Goal: Obtain resource: Download file/media

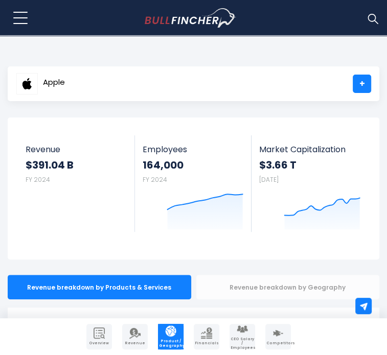
click at [271, 275] on div "Revenue breakdown by Geography" at bounding box center [287, 287] width 183 height 25
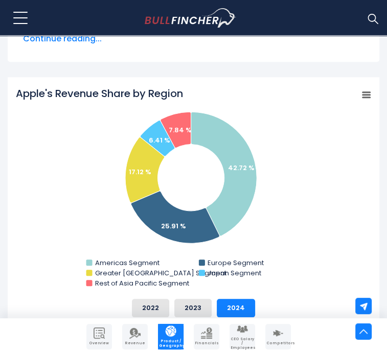
scroll to position [361, 0]
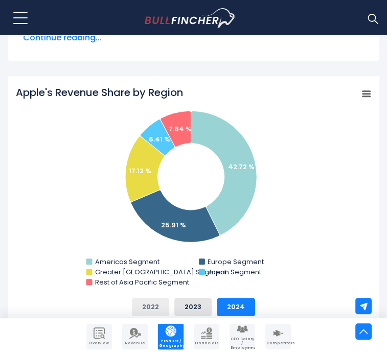
click at [139, 298] on button "2022" at bounding box center [150, 307] width 37 height 18
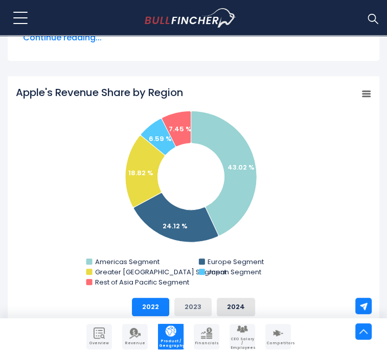
click at [196, 298] on button "2023" at bounding box center [192, 307] width 37 height 18
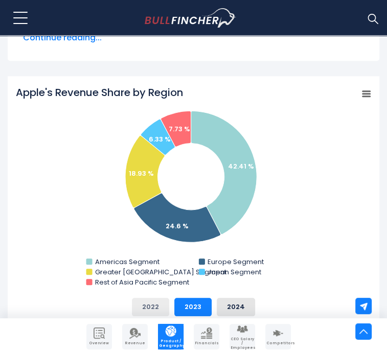
click at [136, 298] on button "2022" at bounding box center [150, 307] width 37 height 18
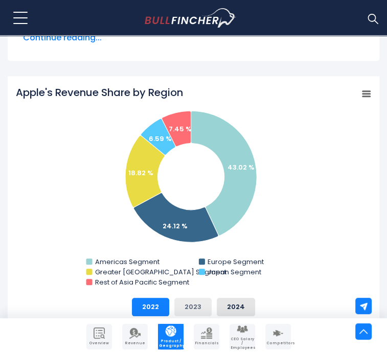
click at [182, 298] on button "2023" at bounding box center [192, 307] width 37 height 18
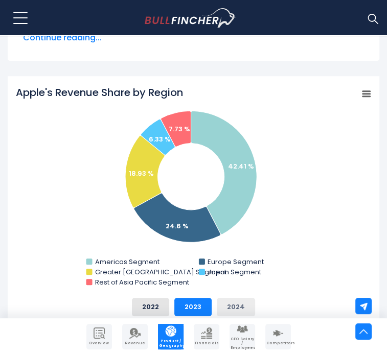
click at [243, 298] on button "2024" at bounding box center [236, 307] width 38 height 18
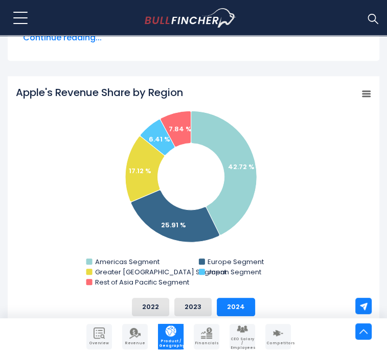
click at [366, 91] on icon "Apple's Revenue Share by Region" at bounding box center [366, 93] width 7 height 5
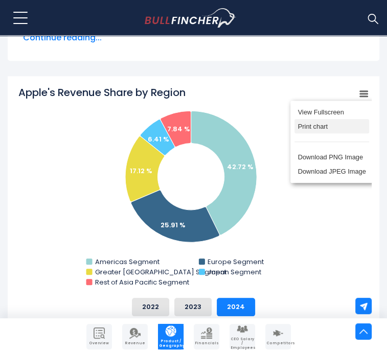
click at [307, 119] on li "Print chart" at bounding box center [331, 126] width 75 height 14
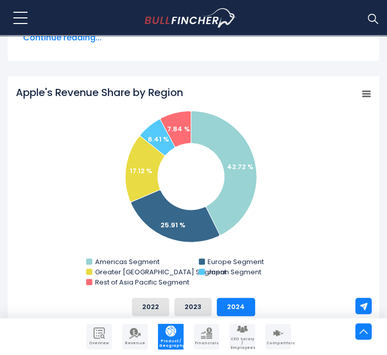
click at [360, 87] on rect "Apple's Revenue Share by Region" at bounding box center [366, 94] width 14 height 14
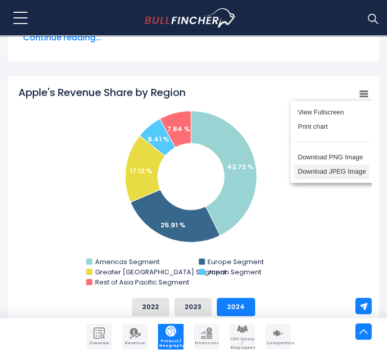
click at [312, 165] on li "Download JPEG Image" at bounding box center [331, 172] width 75 height 14
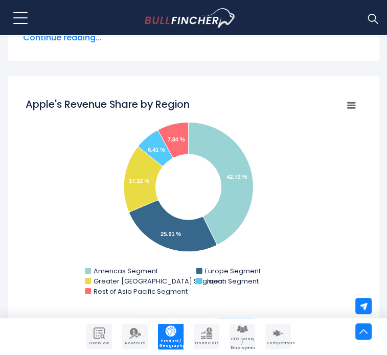
scroll to position [0, 0]
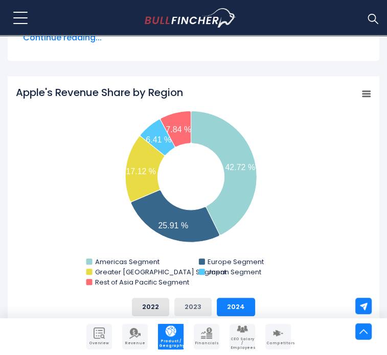
click at [196, 298] on button "2023" at bounding box center [192, 307] width 37 height 18
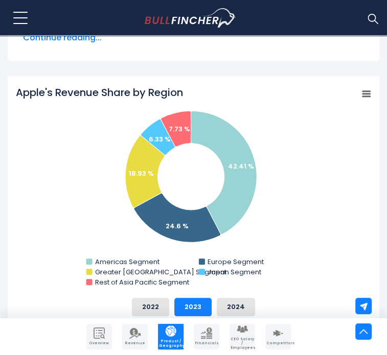
click at [369, 87] on rect "Apple's Revenue Share by Region" at bounding box center [366, 94] width 14 height 14
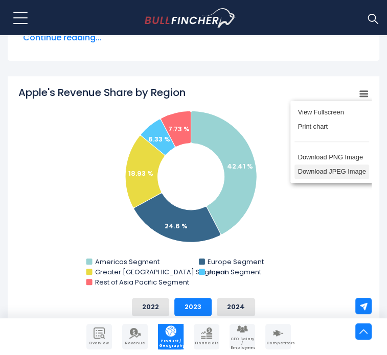
click at [327, 165] on li "Download JPEG Image" at bounding box center [331, 172] width 75 height 14
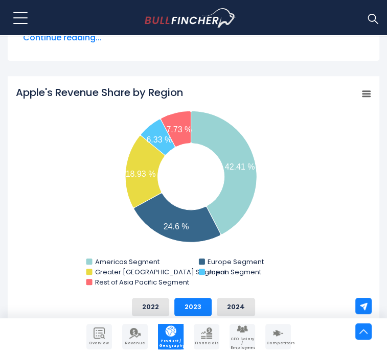
click at [146, 298] on button "2022" at bounding box center [150, 307] width 37 height 18
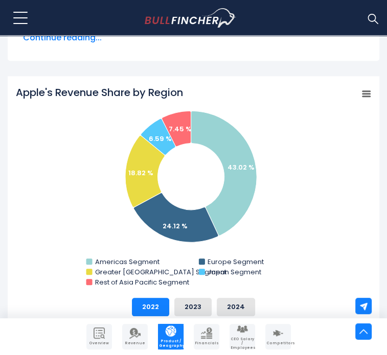
click at [368, 87] on rect "Apple's Revenue Share by Region" at bounding box center [366, 94] width 14 height 14
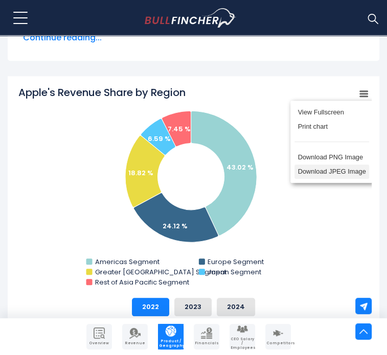
click at [325, 165] on li "Download JPEG Image" at bounding box center [331, 172] width 75 height 14
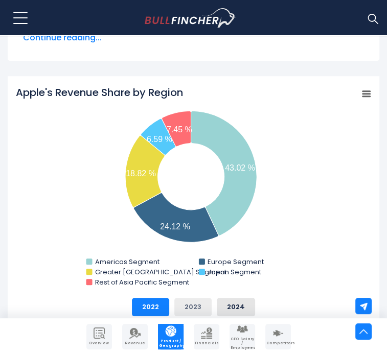
click at [192, 298] on button "2023" at bounding box center [192, 307] width 37 height 18
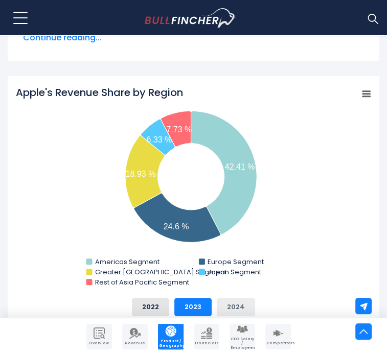
click at [231, 298] on button "2024" at bounding box center [236, 307] width 38 height 18
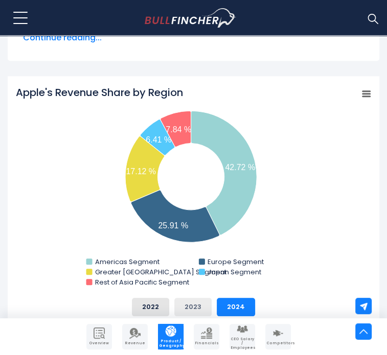
click at [207, 298] on button "2023" at bounding box center [192, 307] width 37 height 18
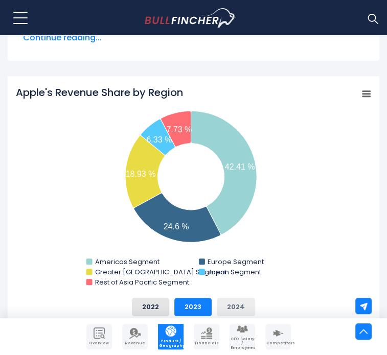
click at [245, 298] on button "2024" at bounding box center [236, 307] width 38 height 18
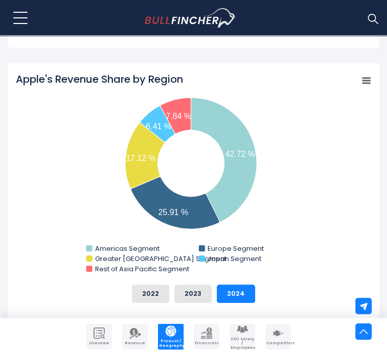
scroll to position [375, 0]
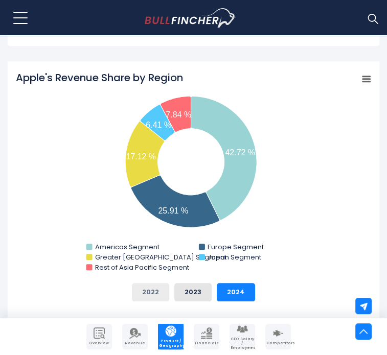
click at [144, 283] on button "2022" at bounding box center [150, 292] width 37 height 18
